Goal: Task Accomplishment & Management: Manage account settings

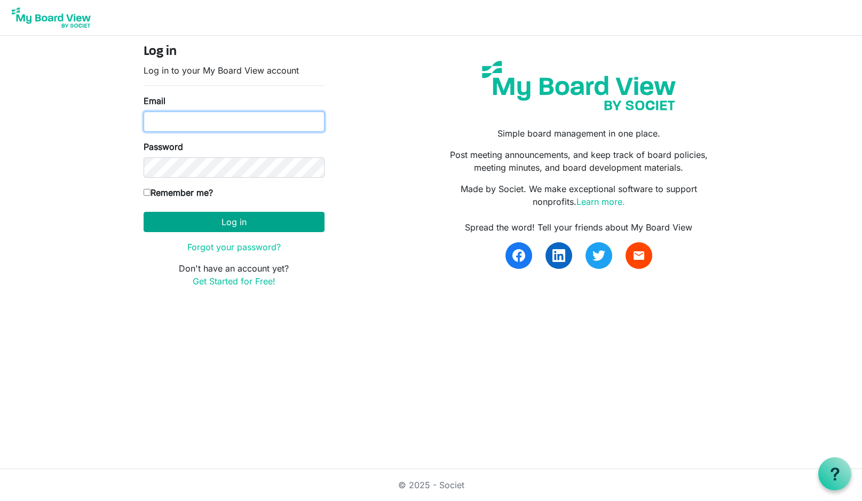
type input "boardoftrustees@miu.edu"
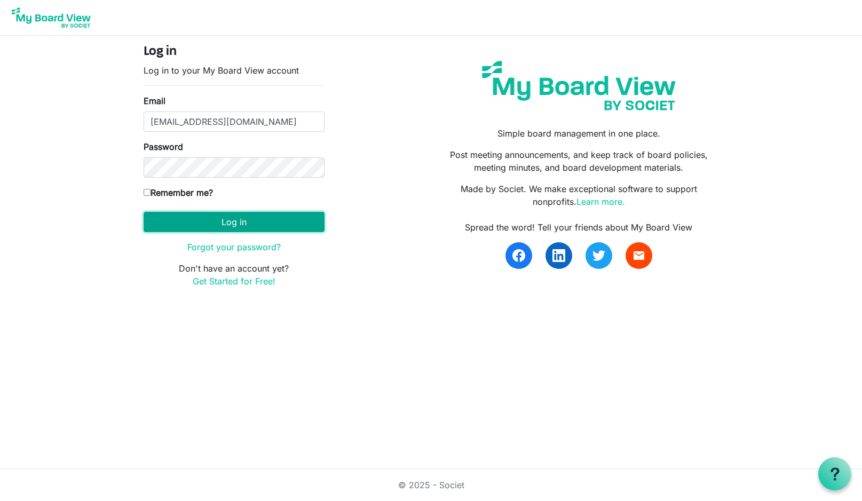
click at [226, 223] on button "Log in" at bounding box center [234, 222] width 181 height 20
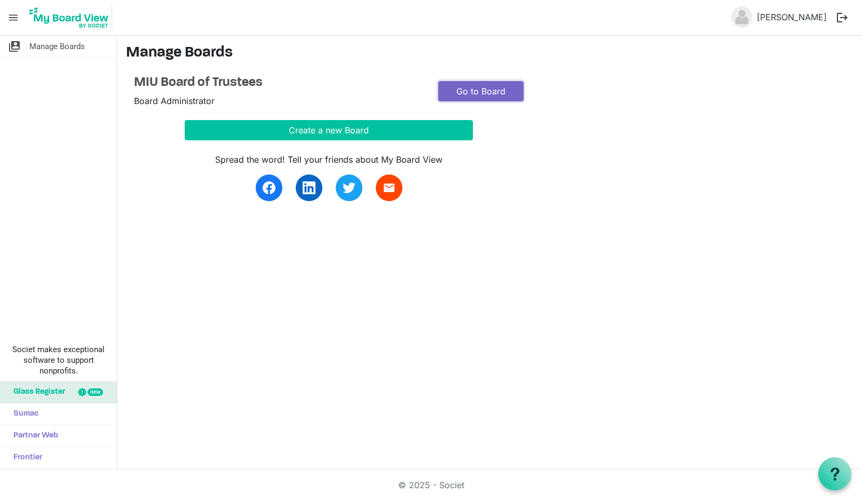
click at [479, 92] on link "Go to Board" at bounding box center [480, 91] width 85 height 20
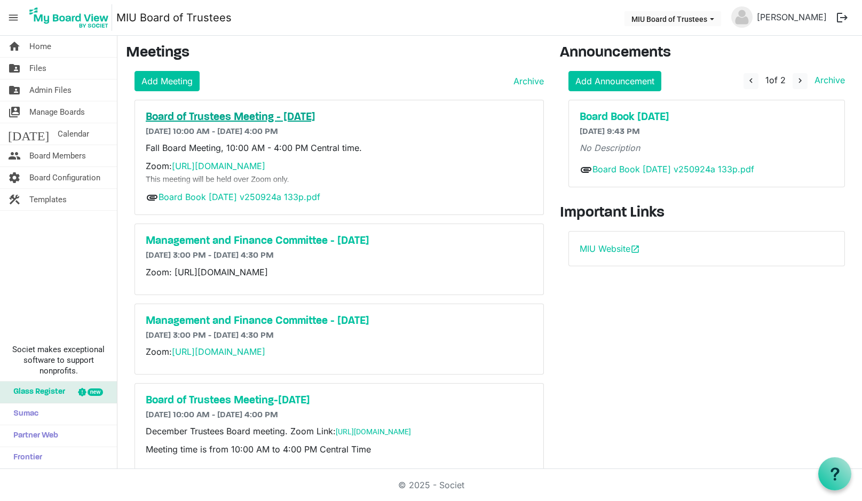
click at [269, 118] on h5 "Board of Trustees Meeting - September 27" at bounding box center [339, 117] width 387 height 13
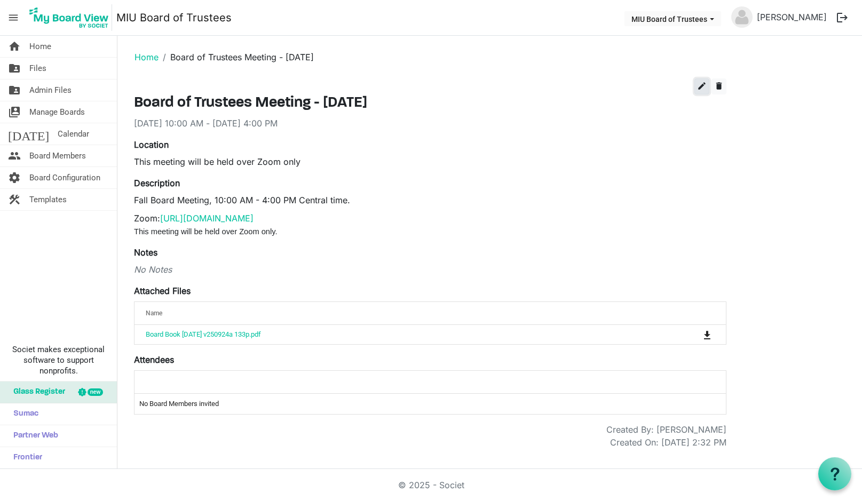
click at [702, 86] on span "edit" at bounding box center [702, 86] width 10 height 10
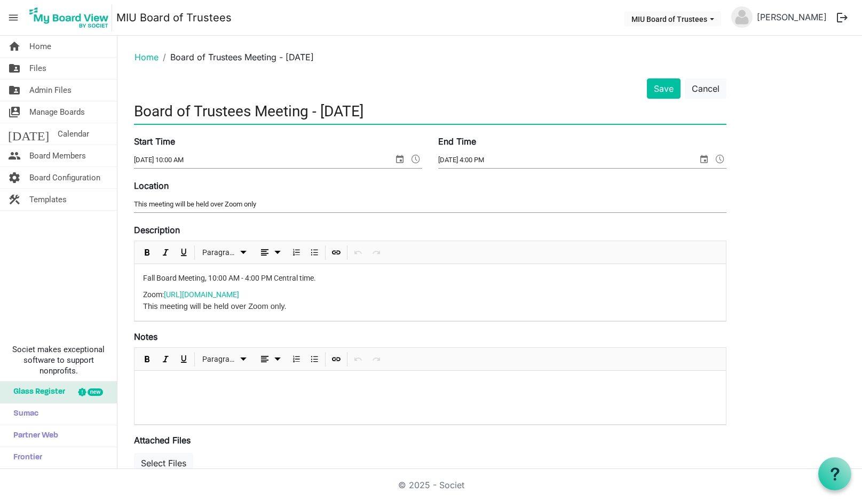
click at [423, 111] on input "Board of Trustees Meeting - September 27" at bounding box center [430, 111] width 593 height 25
click at [426, 108] on input "Board of Trustees Meeting - September 27-SSATURDAY" at bounding box center [430, 111] width 593 height 25
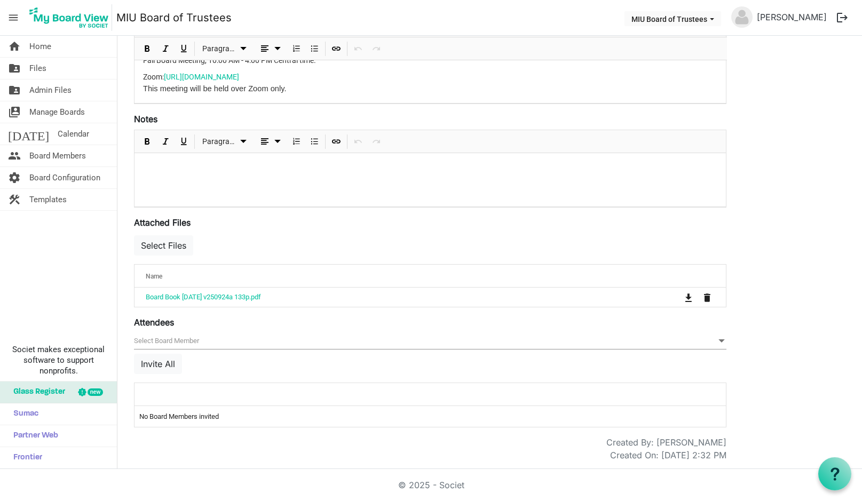
scroll to position [218, 0]
type input "Board of Trustees Meeting - September 27- SATURDAY"
click at [161, 361] on button "Invite All" at bounding box center [158, 363] width 48 height 20
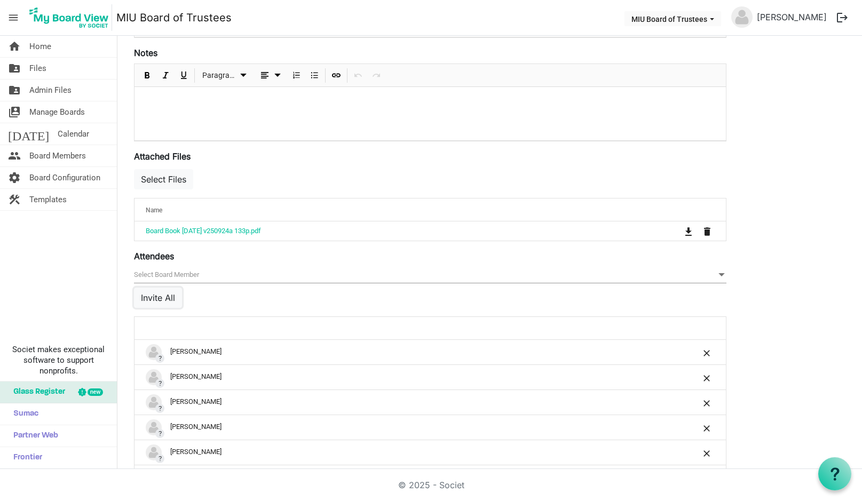
scroll to position [285, 0]
click at [156, 298] on button "Invite All" at bounding box center [158, 297] width 48 height 20
click at [160, 296] on button "Invite All" at bounding box center [158, 297] width 48 height 20
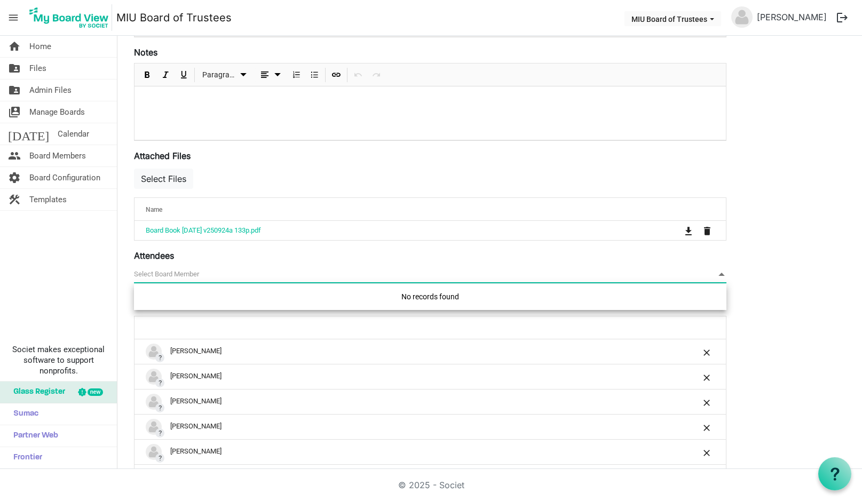
click at [171, 272] on span "null" at bounding box center [430, 274] width 593 height 17
click at [721, 274] on span at bounding box center [722, 275] width 10 height 12
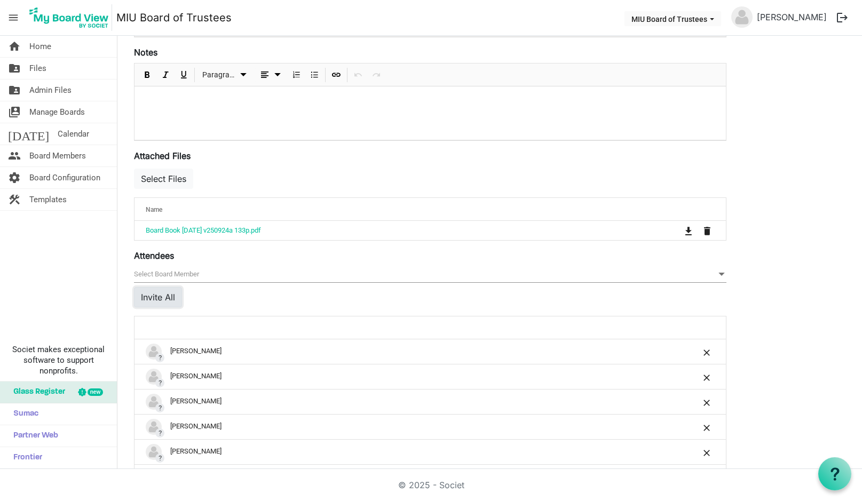
click at [163, 298] on button "Invite All" at bounding box center [158, 297] width 48 height 20
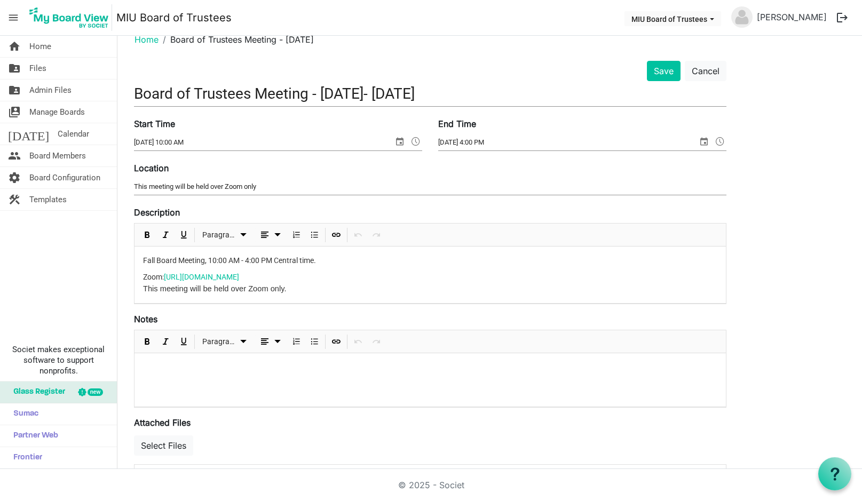
scroll to position [0, 0]
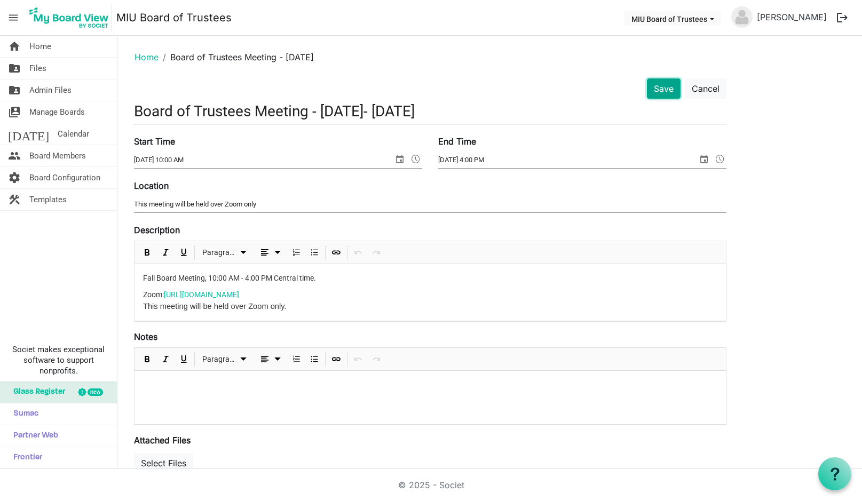
click at [661, 85] on button "Save" at bounding box center [664, 88] width 34 height 20
click at [664, 88] on button "Save" at bounding box center [664, 88] width 34 height 20
click at [660, 89] on button "Save" at bounding box center [664, 88] width 34 height 20
click at [704, 89] on button "Cancel" at bounding box center [706, 88] width 42 height 20
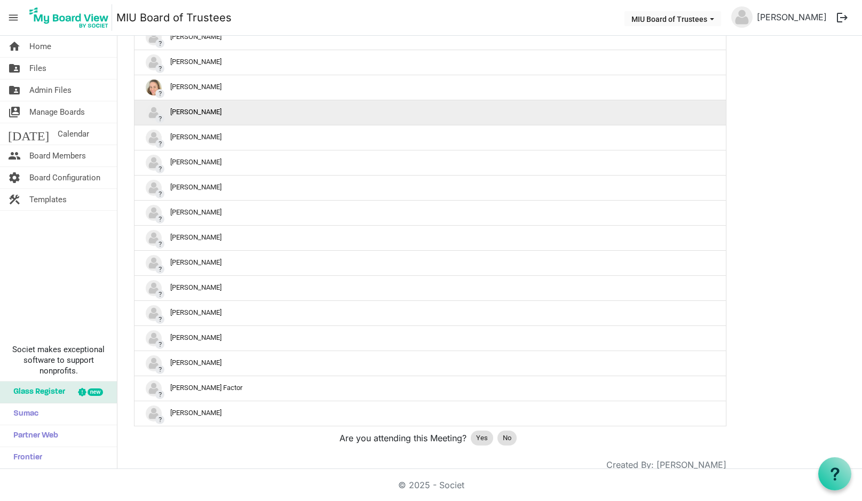
scroll to position [1195, 0]
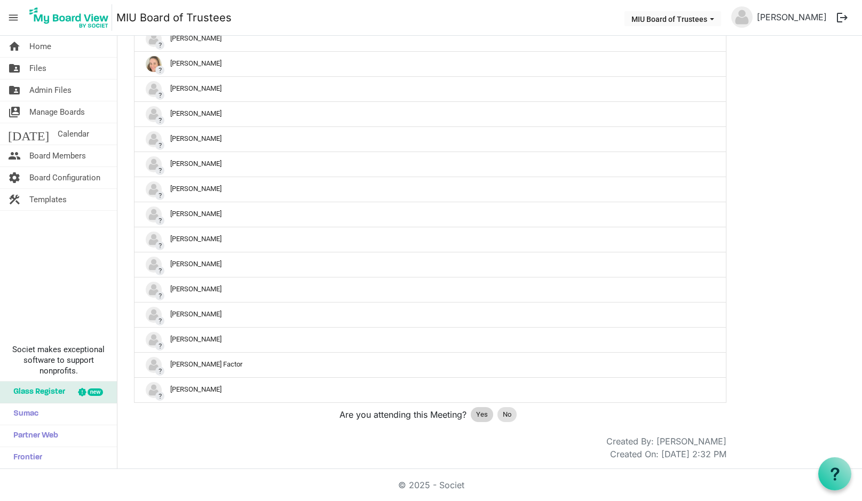
click at [480, 411] on span "Yes" at bounding box center [482, 414] width 12 height 11
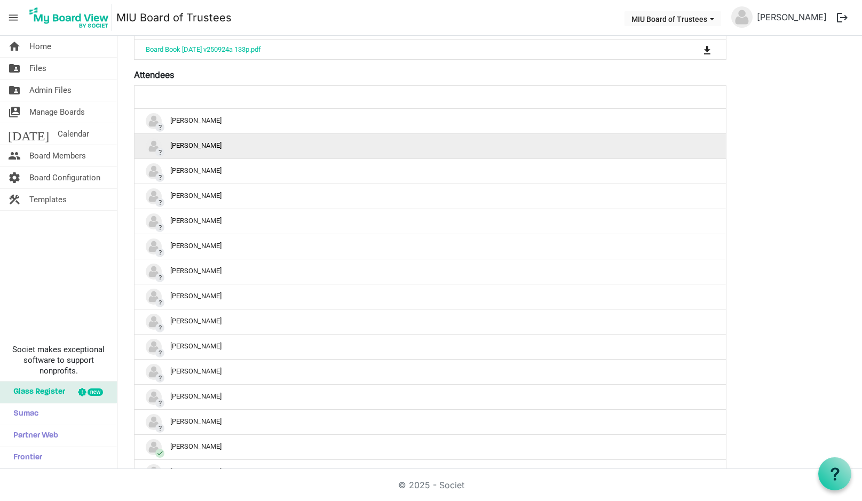
scroll to position [0, 0]
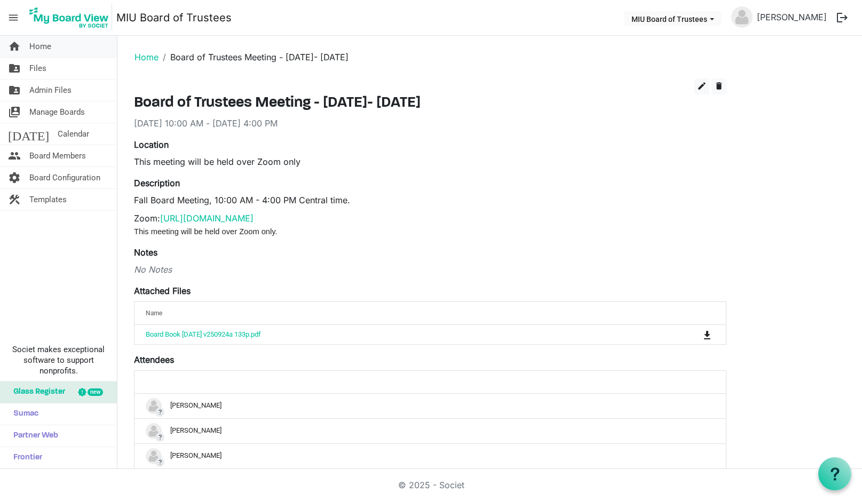
click at [50, 47] on span "Home" at bounding box center [40, 46] width 22 height 21
